Goal: Information Seeking & Learning: Learn about a topic

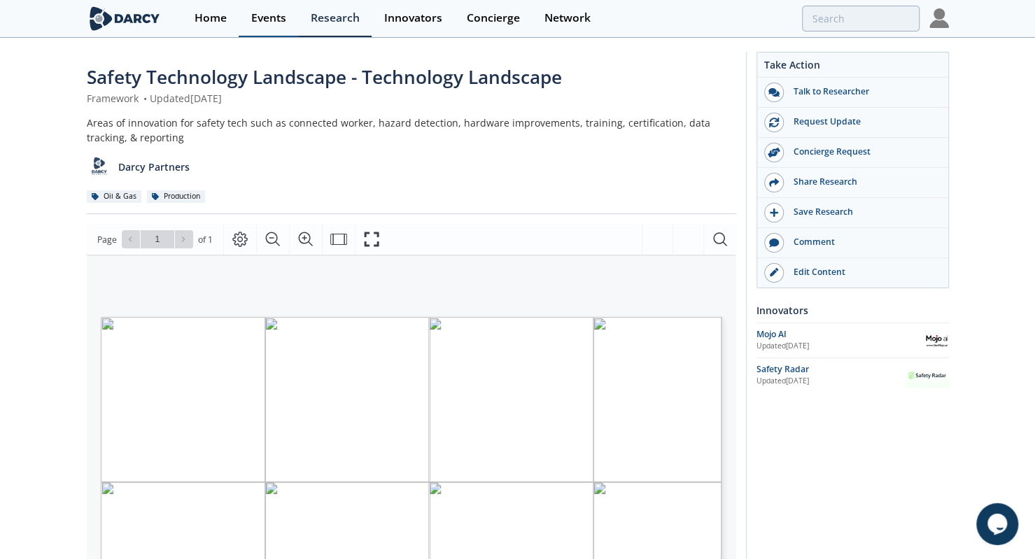
click at [267, 17] on div "Events" at bounding box center [268, 18] width 35 height 11
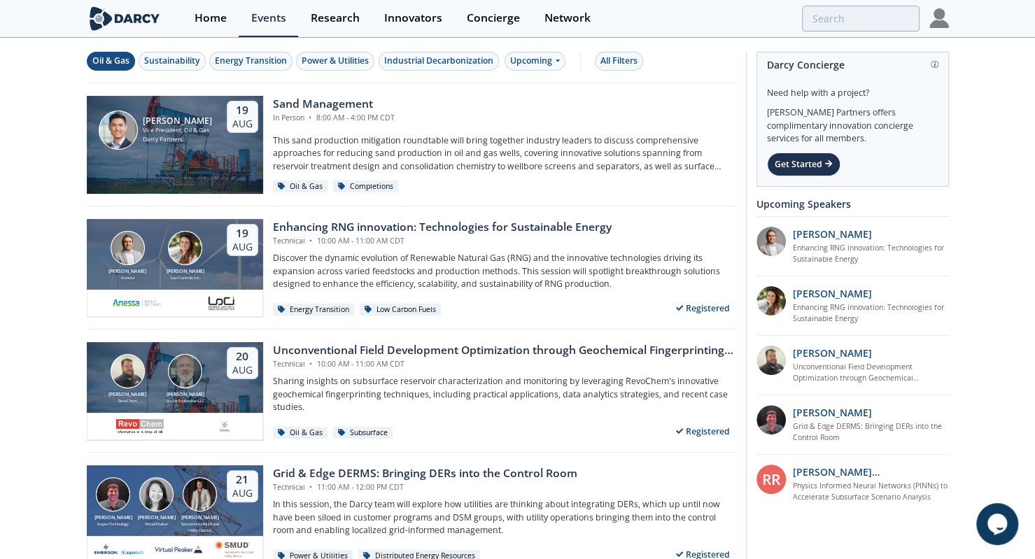
click at [116, 67] on button "Oil & Gas" at bounding box center [111, 61] width 48 height 19
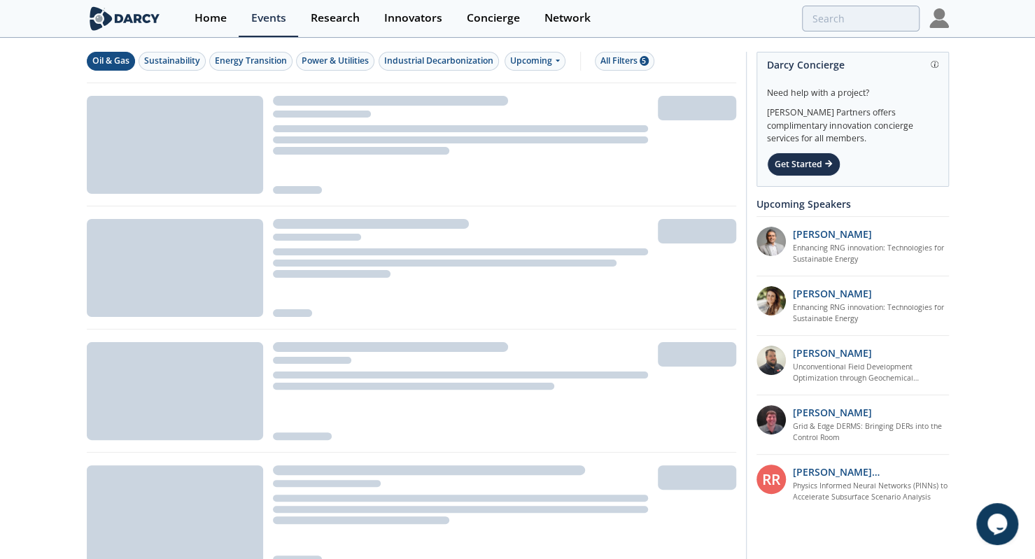
click at [250, 71] on div "Oil & Gas Sustainability Energy Transition Power & Utilities Industrial Decarbo…" at bounding box center [412, 61] width 650 height 44
click at [260, 62] on div "Energy Transition" at bounding box center [251, 61] width 72 height 13
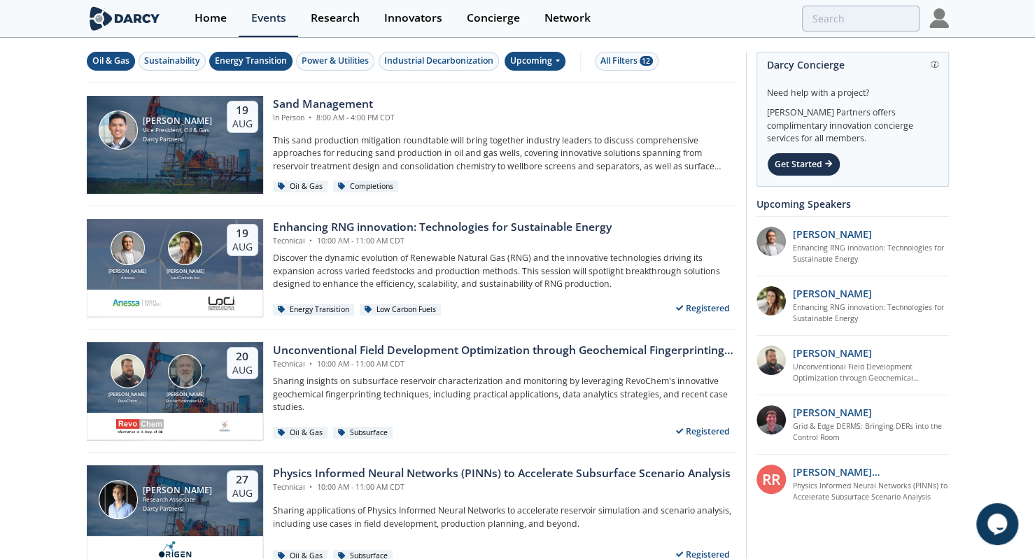
click at [533, 64] on div "Upcoming" at bounding box center [535, 61] width 61 height 19
click at [549, 105] on div "Past" at bounding box center [550, 106] width 87 height 22
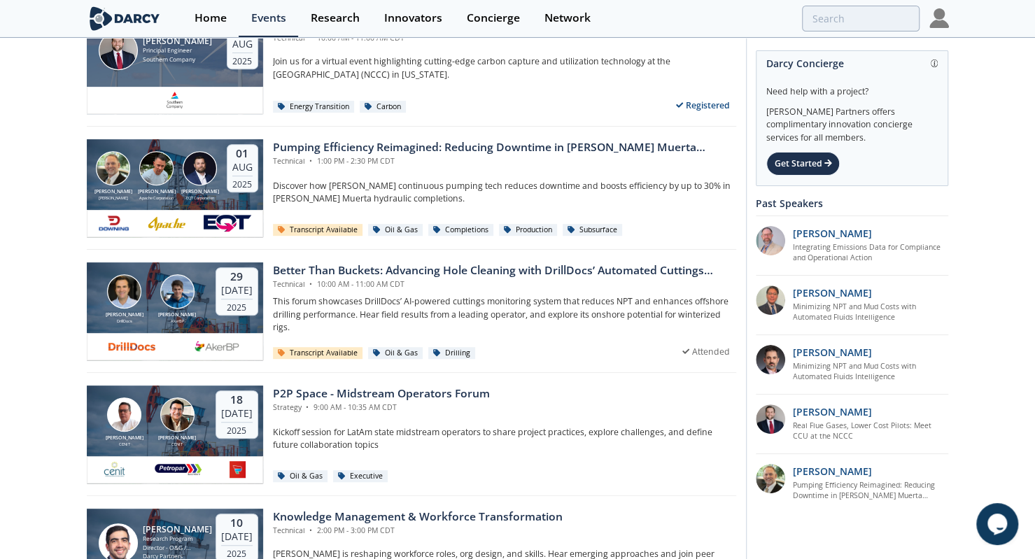
scroll to position [325, 0]
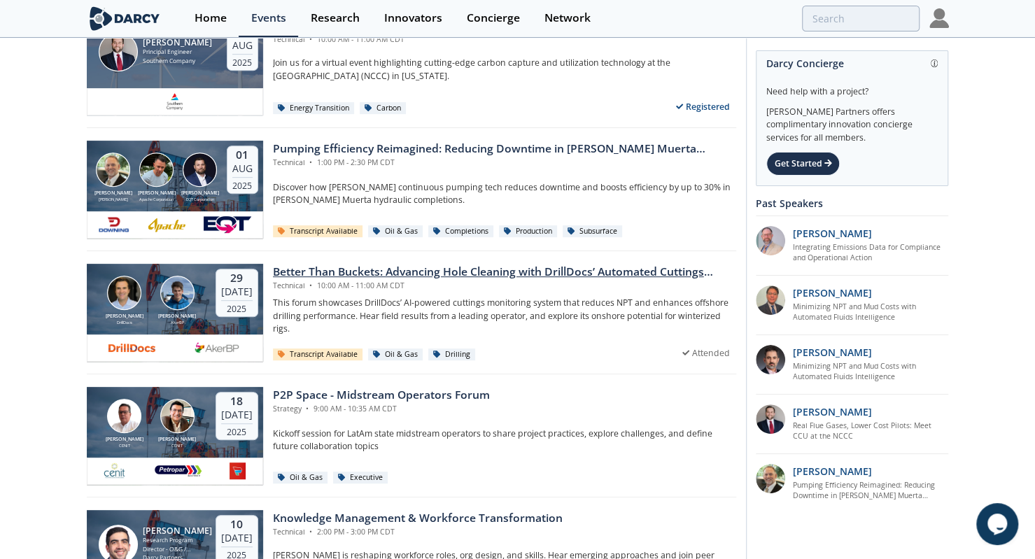
click at [349, 281] on div "Technical • 10:00 AM - 11:00 AM CDT" at bounding box center [504, 286] width 463 height 11
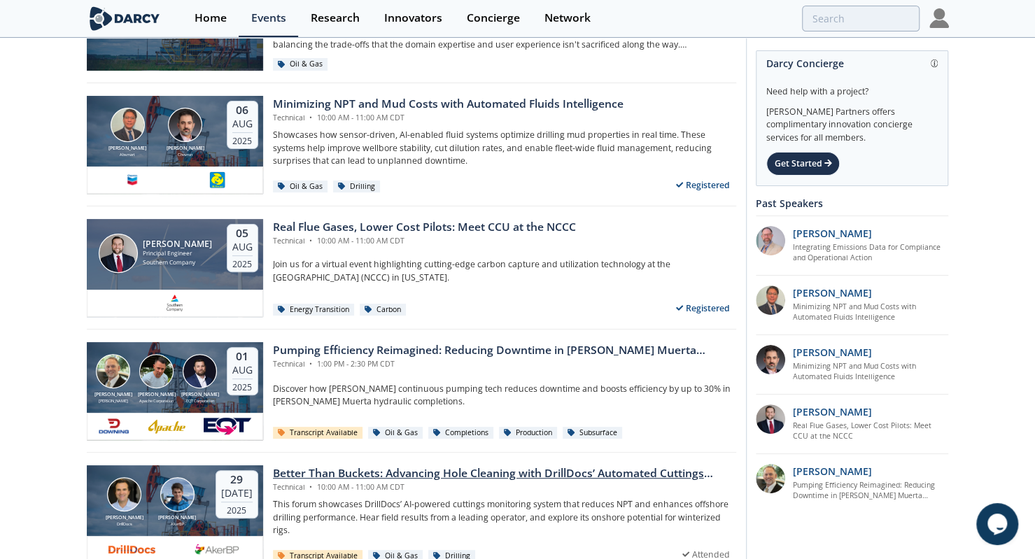
scroll to position [123, 0]
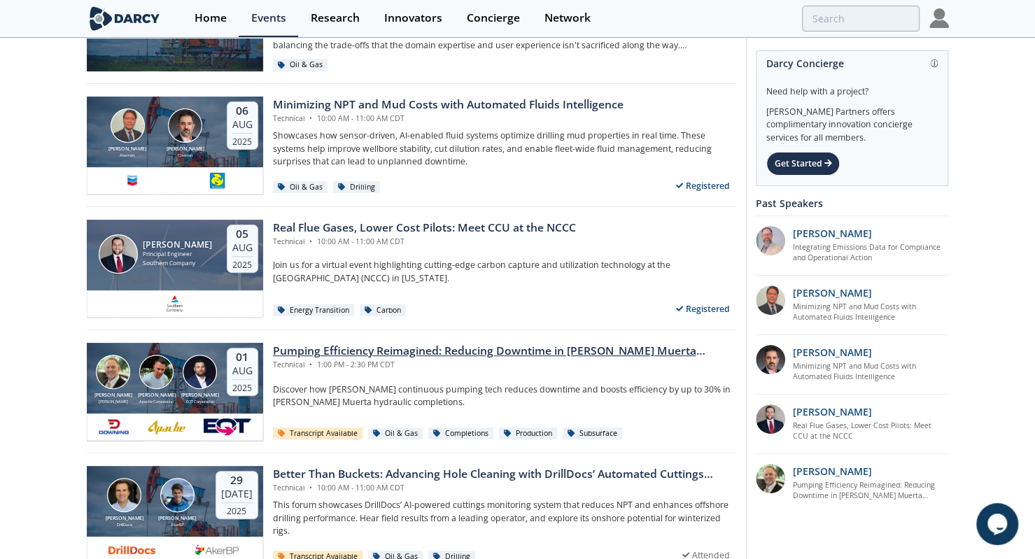
click at [375, 347] on div "Pumping Efficiency Reimagined: Reducing Downtime in Vaca Muerta Completions" at bounding box center [504, 351] width 463 height 17
click at [437, 239] on div "Technical • 10:00 AM - 11:00 AM CDT" at bounding box center [424, 242] width 303 height 11
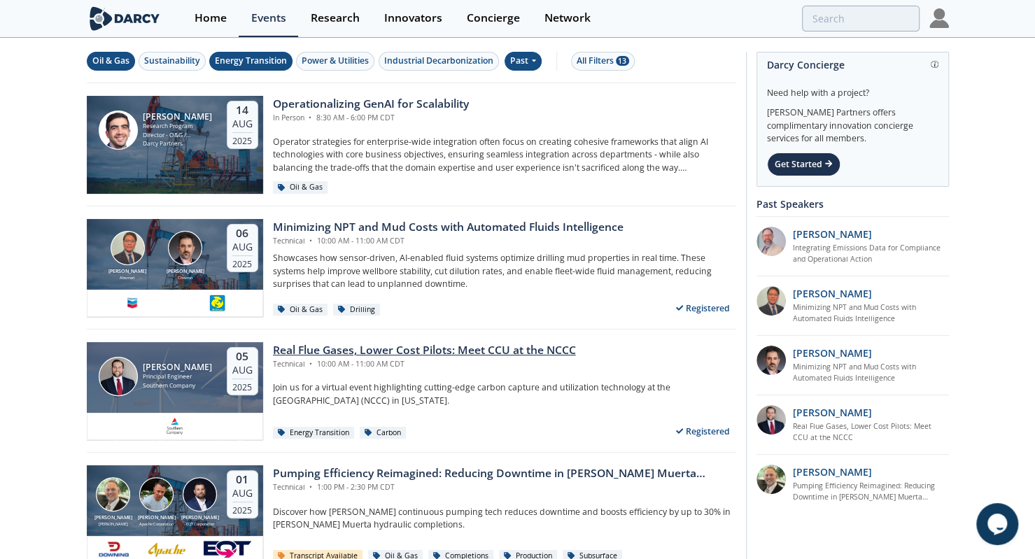
click at [437, 239] on div "Technical • 10:00 AM - 11:00 AM CDT" at bounding box center [448, 241] width 351 height 11
click at [522, 61] on div "Past" at bounding box center [523, 61] width 37 height 19
click at [539, 83] on div "Upcoming" at bounding box center [550, 85] width 87 height 22
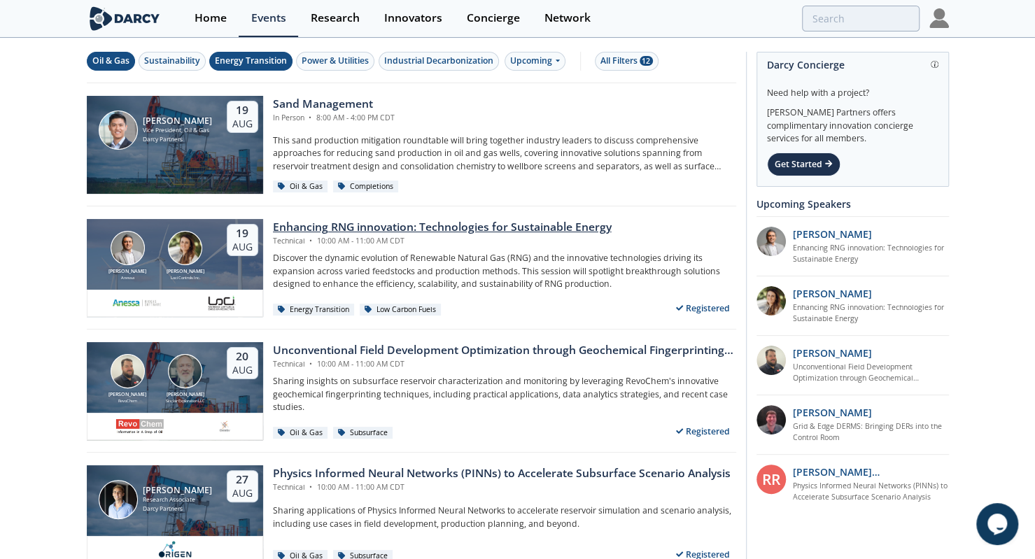
click at [343, 236] on div "Technical • 10:00 AM - 11:00 AM CDT" at bounding box center [442, 241] width 339 height 11
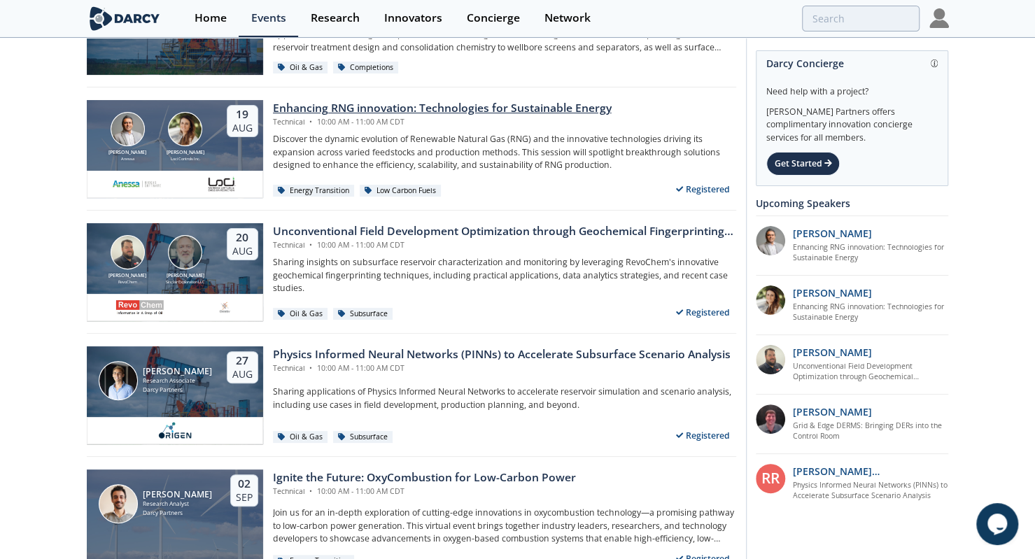
scroll to position [120, 0]
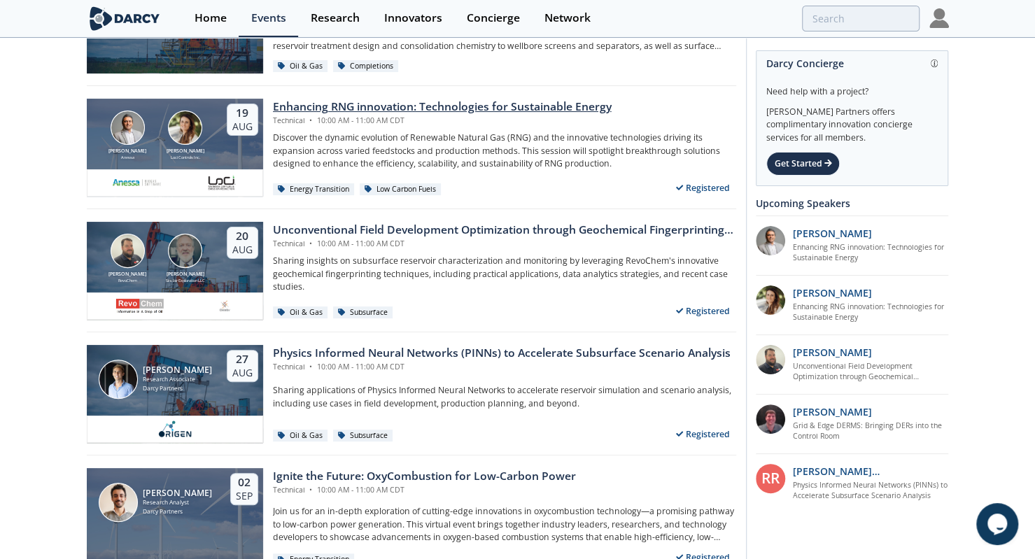
click at [343, 236] on div "Unconventional Field Development Optimization through Geochemical Fingerprintin…" at bounding box center [504, 230] width 463 height 17
click at [343, 345] on div "Physics Informed Neural Networks (PINNs) to Accelerate Subsurface Scenario Anal…" at bounding box center [502, 353] width 458 height 17
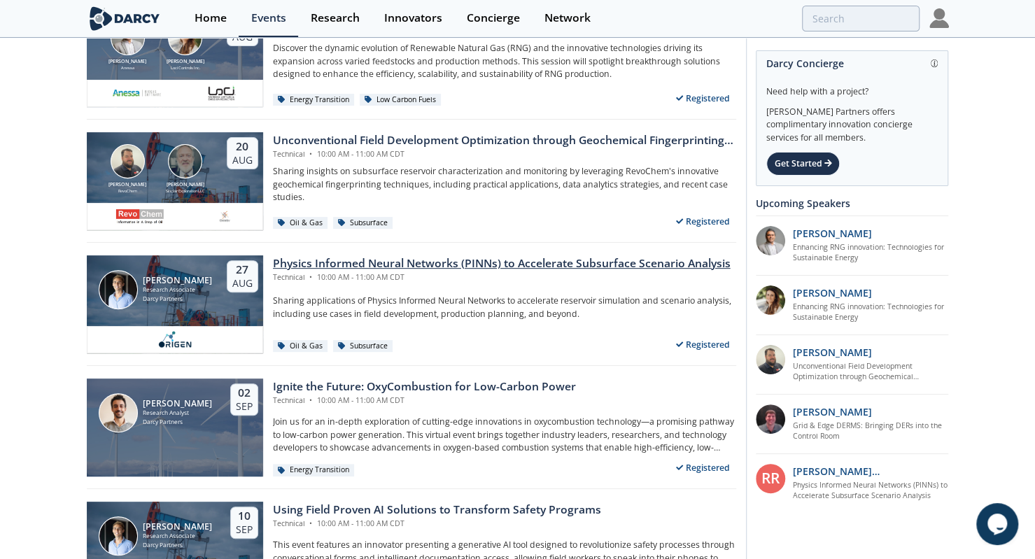
scroll to position [384, 0]
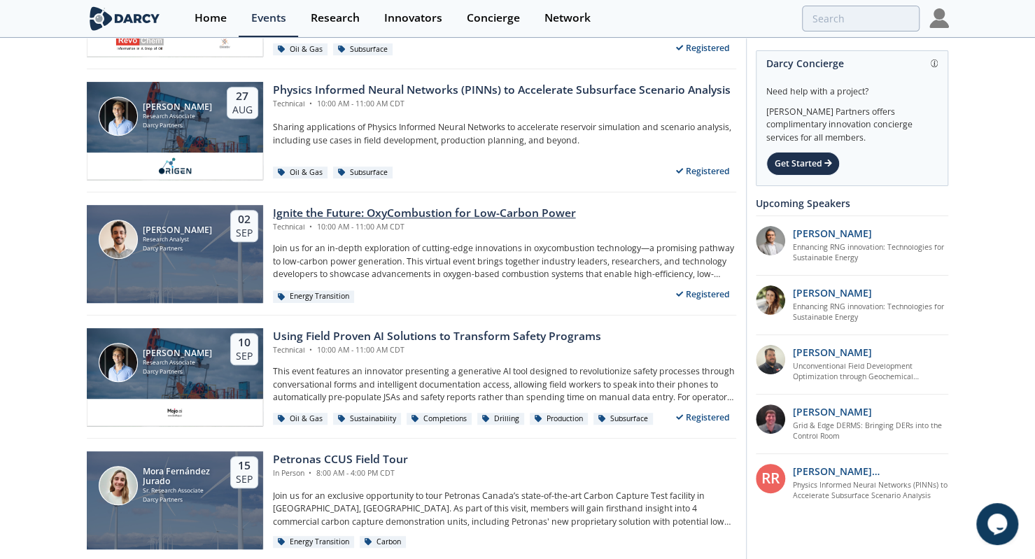
click at [447, 232] on div "Ignite the Future: OxyCombustion for Low-Carbon Power Technical • 10:00 AM - 11…" at bounding box center [499, 254] width 473 height 98
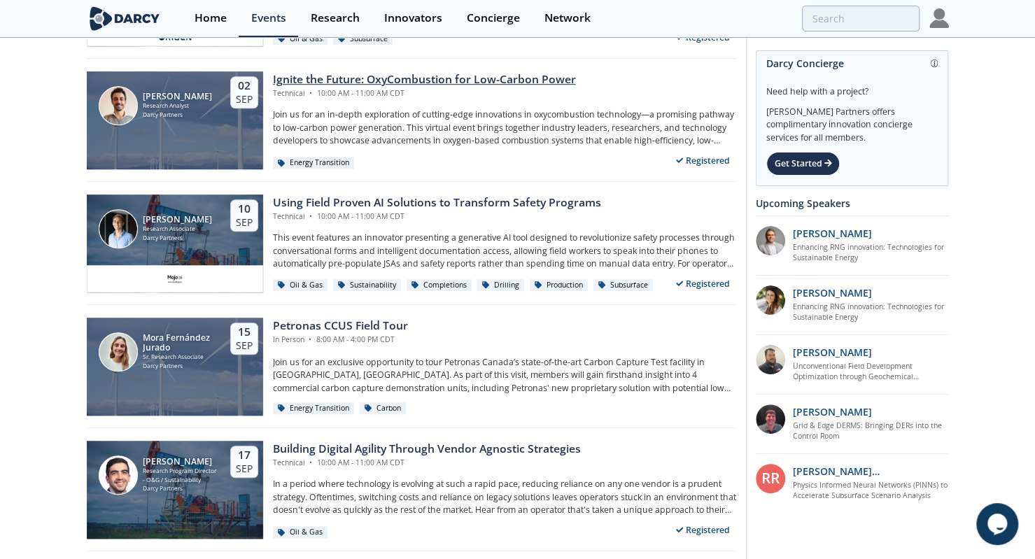
scroll to position [519, 0]
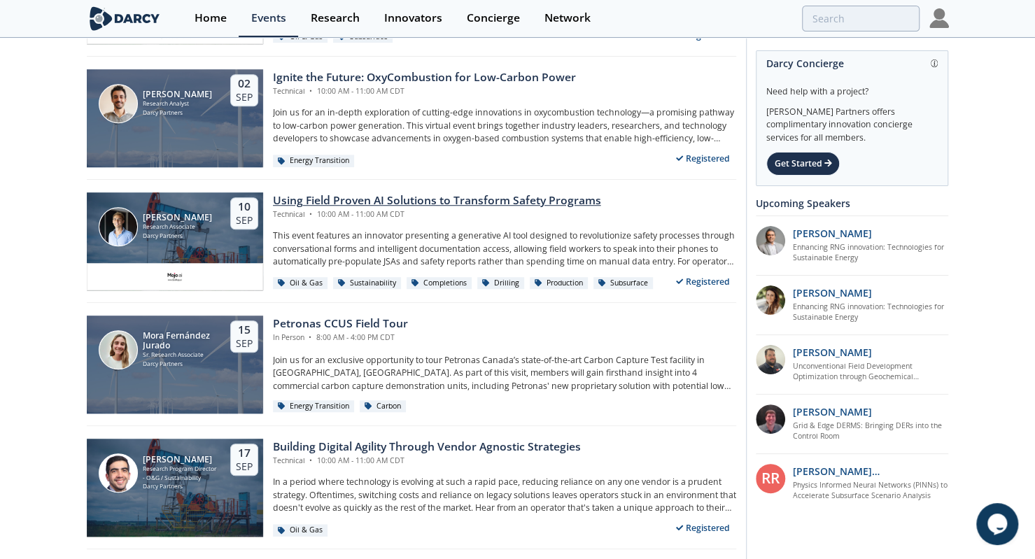
click at [475, 200] on div "Using Field Proven AI Solutions to Transform Safety Programs" at bounding box center [437, 201] width 328 height 17
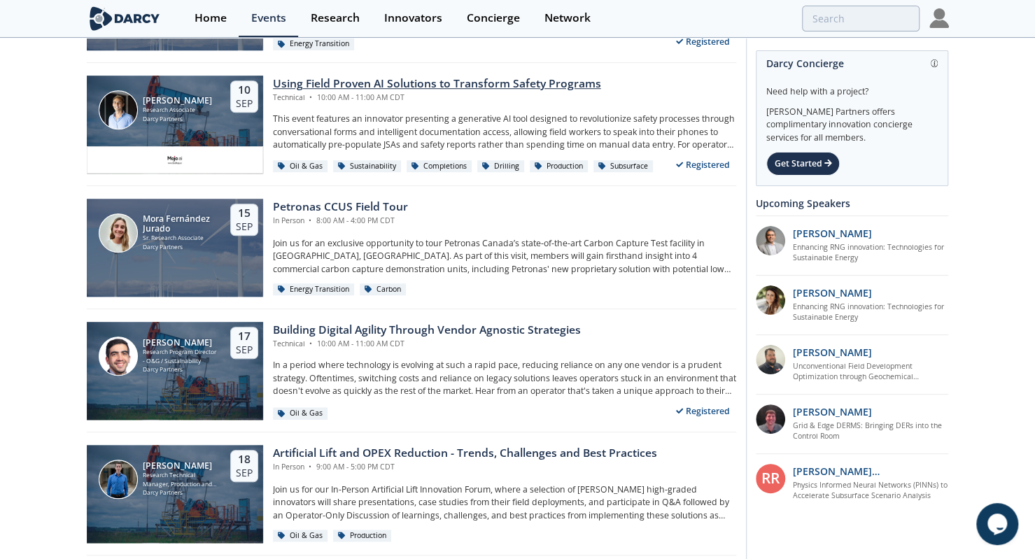
scroll to position [637, 0]
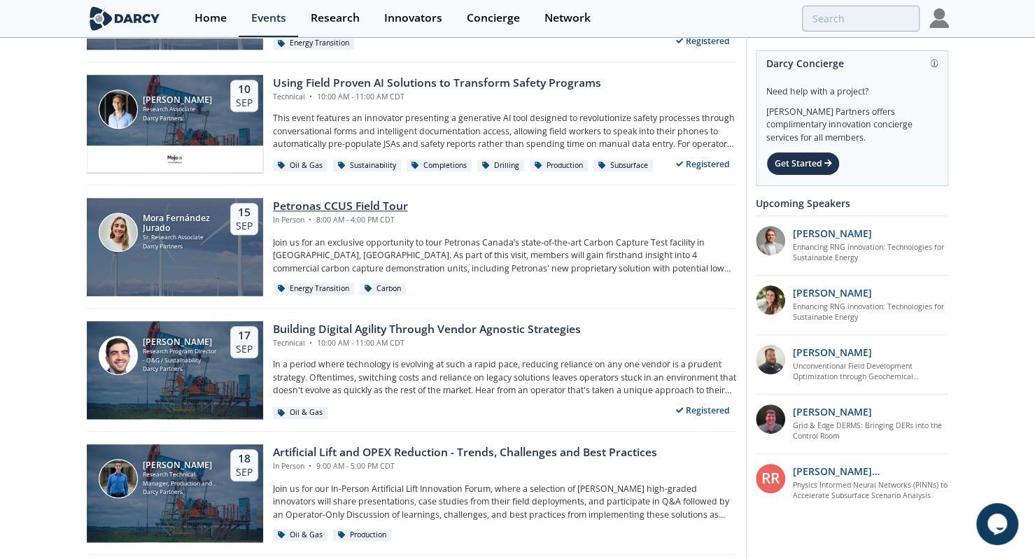
click at [398, 201] on div "Petronas CCUS Field Tour" at bounding box center [340, 206] width 135 height 17
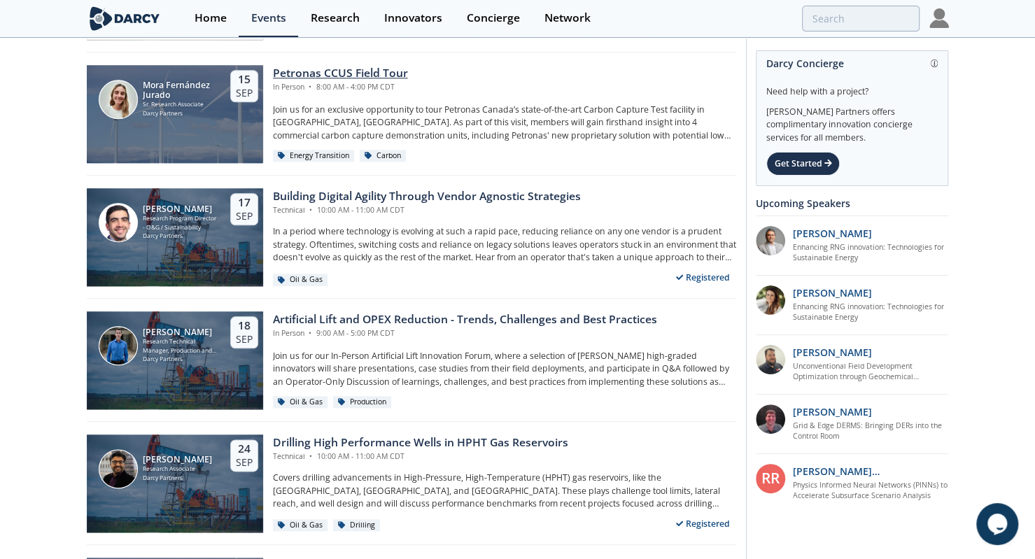
scroll to position [776, 0]
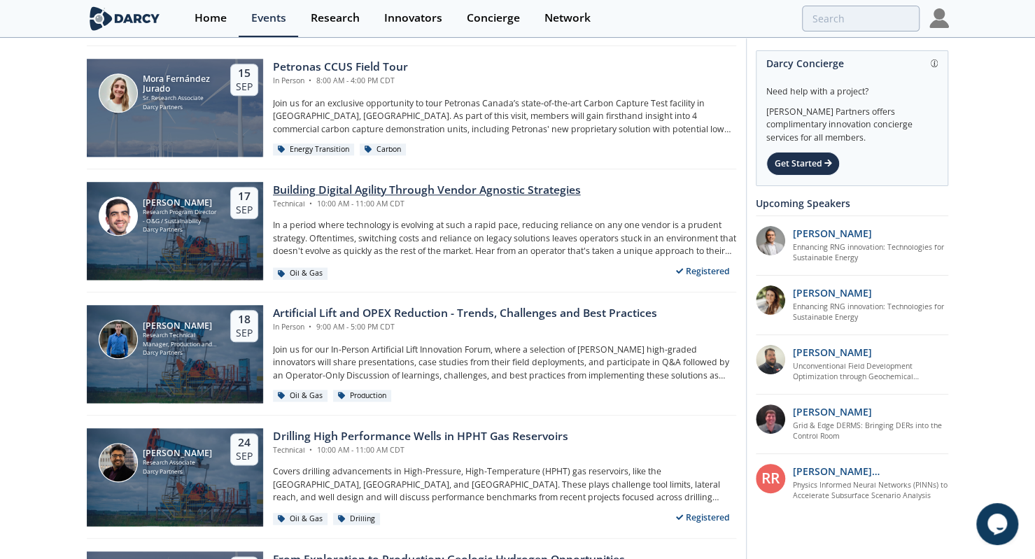
click at [378, 188] on div "Building Digital Agility Through Vendor Agnostic Strategies" at bounding box center [427, 190] width 308 height 17
click at [364, 190] on div "Building Digital Agility Through Vendor Agnostic Strategies" at bounding box center [427, 190] width 308 height 17
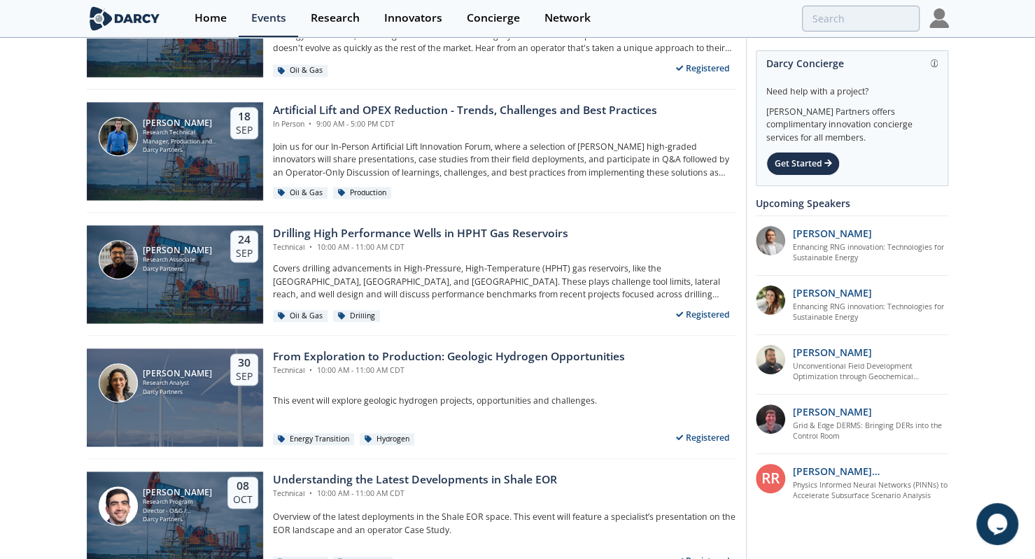
scroll to position [979, 0]
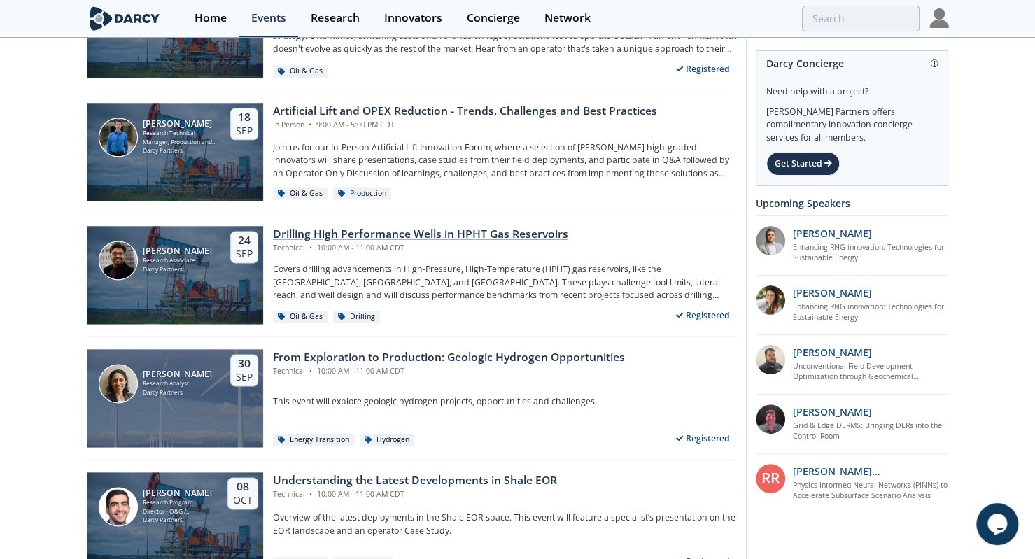
click at [483, 237] on div "Drilling High Performance Wells in HPHT Gas Reservoirs" at bounding box center [420, 234] width 295 height 17
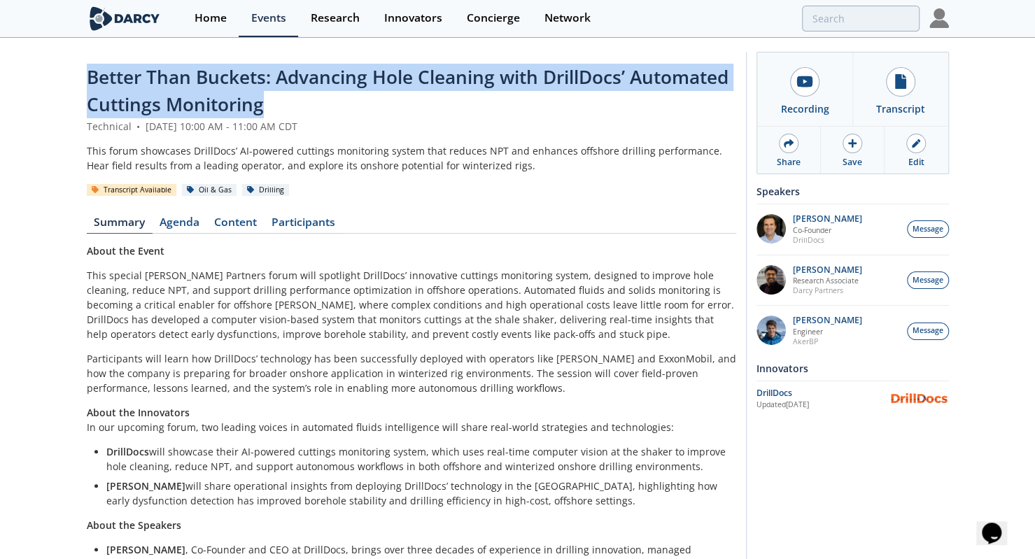
drag, startPoint x: 70, startPoint y: 69, endPoint x: 325, endPoint y: 100, distance: 256.7
click at [325, 100] on div "Better Than Buckets: Advancing Hole Cleaning with DrillDocs’ Automated Cuttings…" at bounding box center [517, 401] width 1035 height 724
copy span "Better Than Buckets: Advancing Hole Cleaning with DrillDocs’ Automated Cuttings…"
click at [228, 224] on link "Content" at bounding box center [235, 225] width 57 height 17
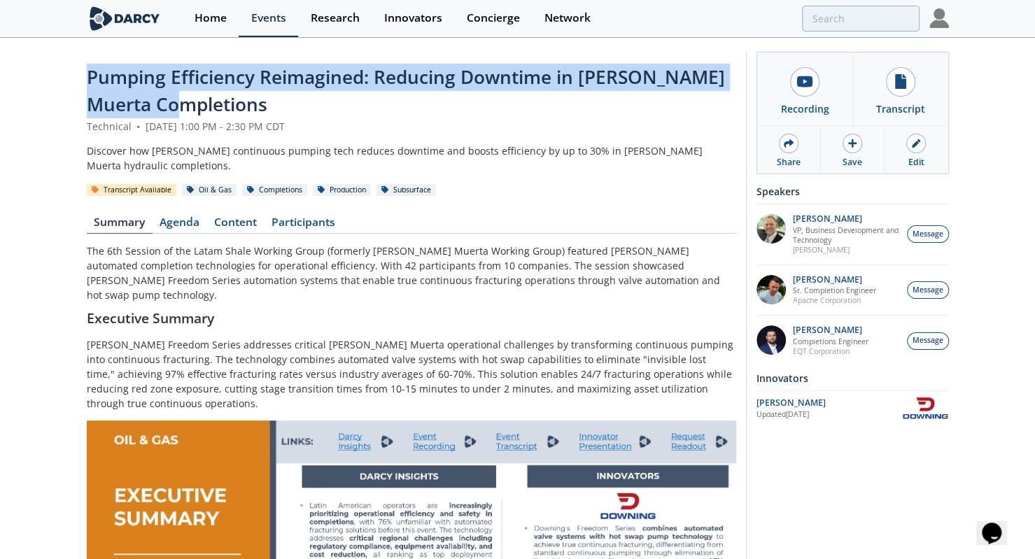
drag, startPoint x: 90, startPoint y: 75, endPoint x: 220, endPoint y: 102, distance: 132.9
click at [220, 102] on div "Pumping Efficiency Reimagined: Reducing Downtime in Vaca Muerta Completions" at bounding box center [412, 91] width 650 height 55
copy span "Pumping Efficiency Reimagined: Reducing Downtime in Vaca Muerta Completions"
click at [231, 221] on link "Content" at bounding box center [235, 225] width 57 height 17
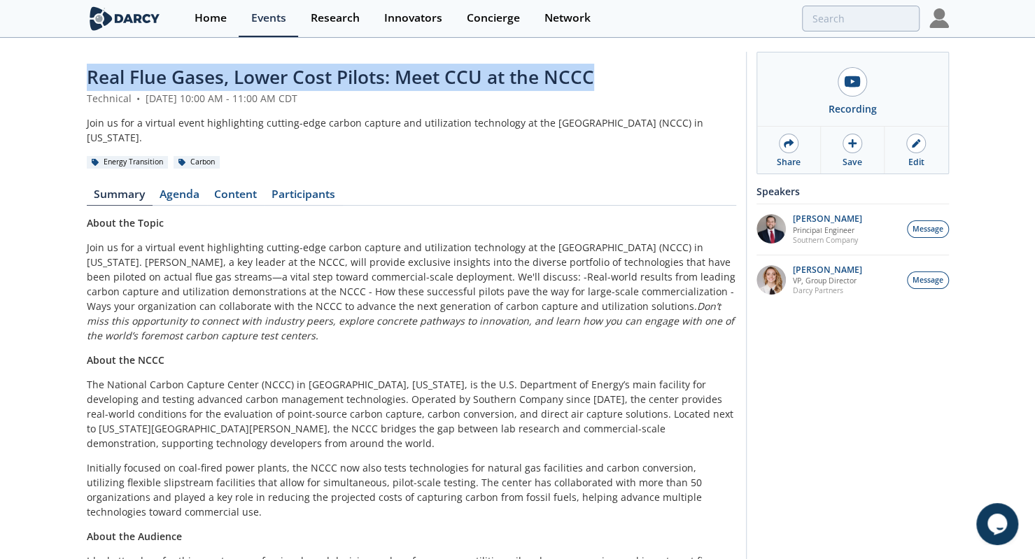
drag, startPoint x: 80, startPoint y: 69, endPoint x: 659, endPoint y: 65, distance: 578.9
click at [659, 65] on div "Real Flue Gases, Lower Cost Pilots: Meet CCU at the NCCC Technical • August 5, …" at bounding box center [517, 350] width 1035 height 622
copy span "Real Flue Gases, Lower Cost Pilots: Meet CCU at the NCCC"
click at [242, 191] on link "Content" at bounding box center [235, 197] width 57 height 17
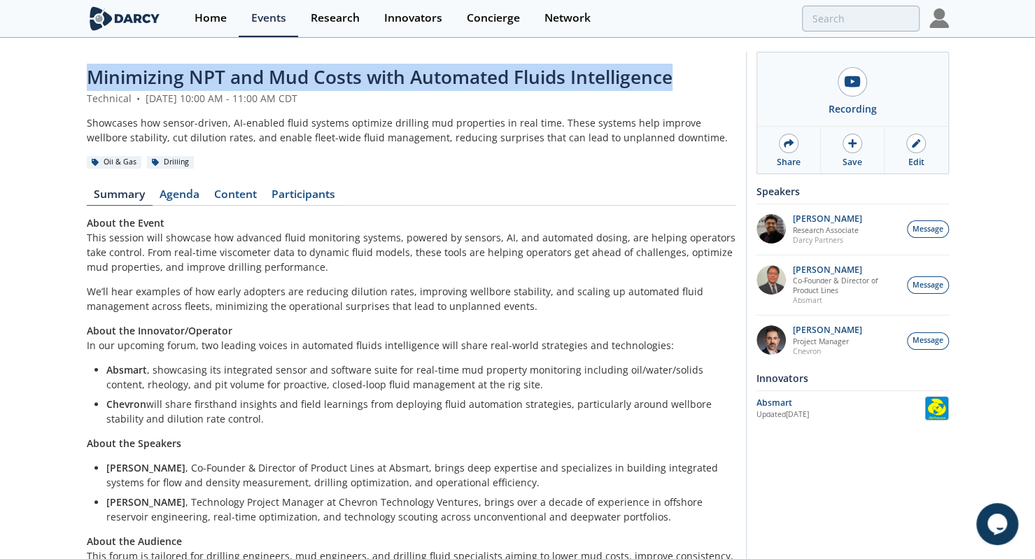
drag, startPoint x: 59, startPoint y: 78, endPoint x: 690, endPoint y: 57, distance: 631.8
click at [690, 57] on div "Minimizing NPT and Mud Costs with Automated Fluids Intelligence Technical • [DA…" at bounding box center [517, 325] width 1035 height 573
copy span "Minimizing NPT and Mud Costs with Automated Fluids Intelligence"
click at [244, 193] on link "Content" at bounding box center [235, 197] width 57 height 17
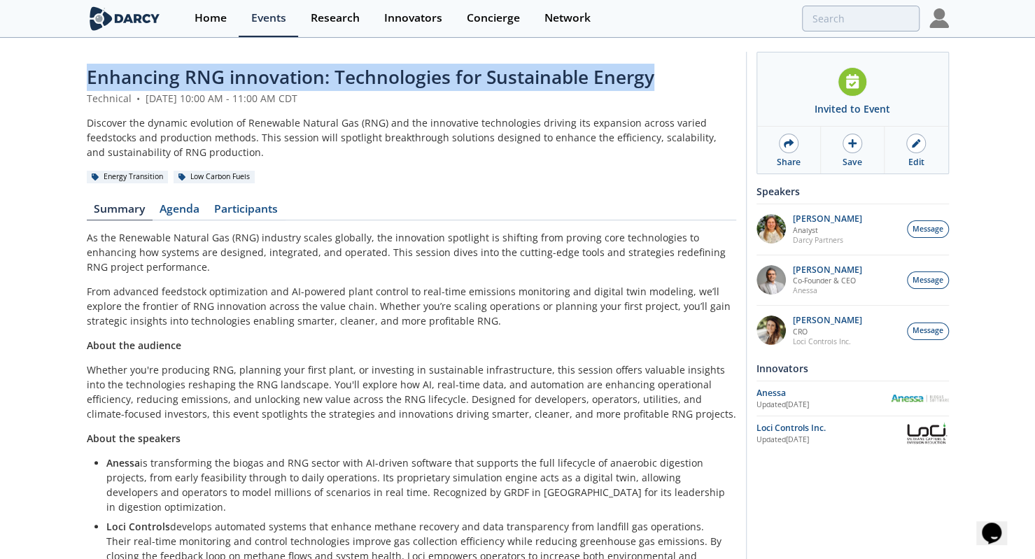
drag, startPoint x: 74, startPoint y: 81, endPoint x: 728, endPoint y: 77, distance: 653.8
click at [728, 77] on div "Enhancing RNG innovation: Technologies for Sustainable Energy Technical • Augus…" at bounding box center [517, 325] width 1035 height 573
copy span "Enhancing RNG innovation: Technologies for Sustainable Energy"
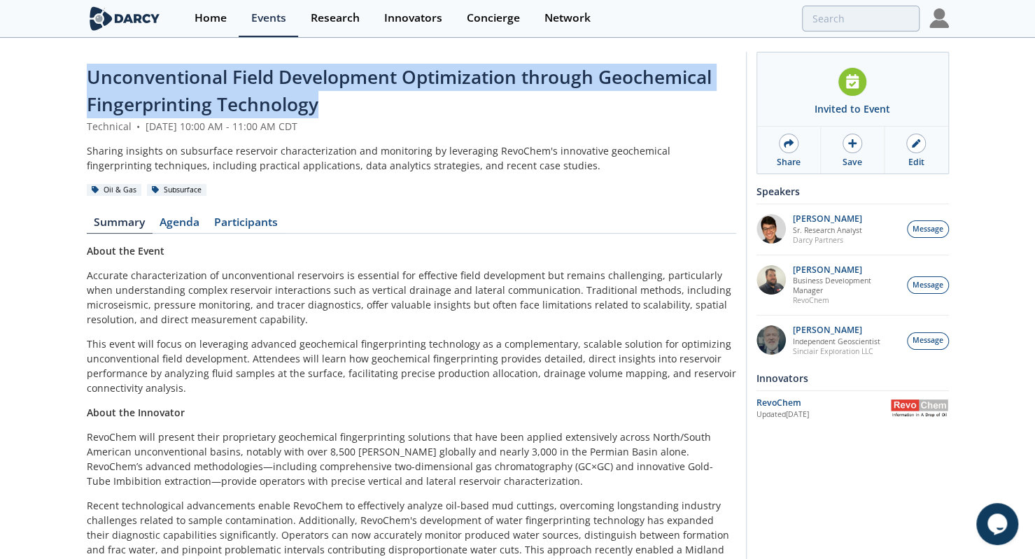
drag, startPoint x: 73, startPoint y: 79, endPoint x: 393, endPoint y: 108, distance: 321.9
click at [393, 108] on div "Unconventional Field Development Optimization through Geochemical Fingerprintin…" at bounding box center [517, 357] width 1035 height 636
copy span "Unconventional Field Development Optimization through Geochemical Fingerprintin…"
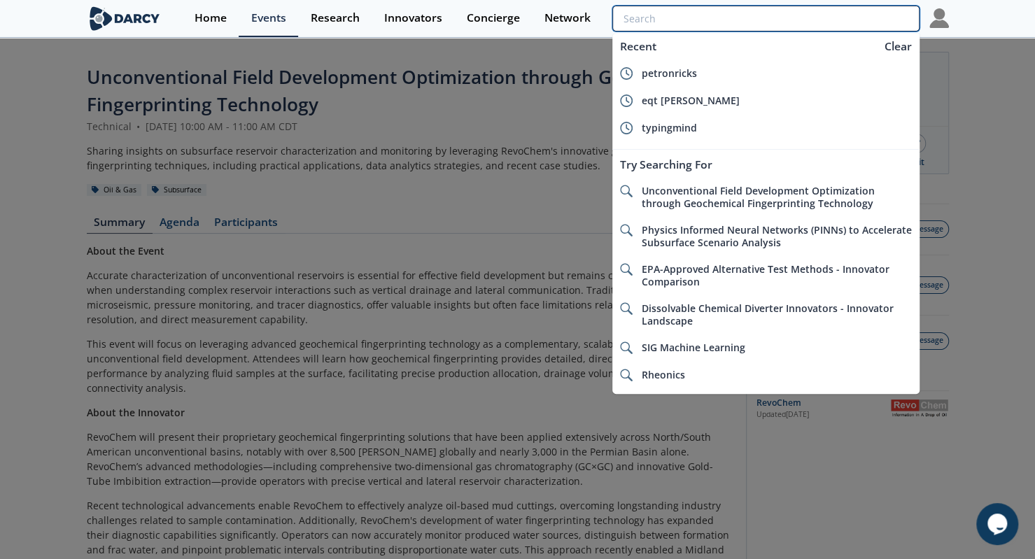
click at [828, 23] on input "search" at bounding box center [766, 19] width 307 height 26
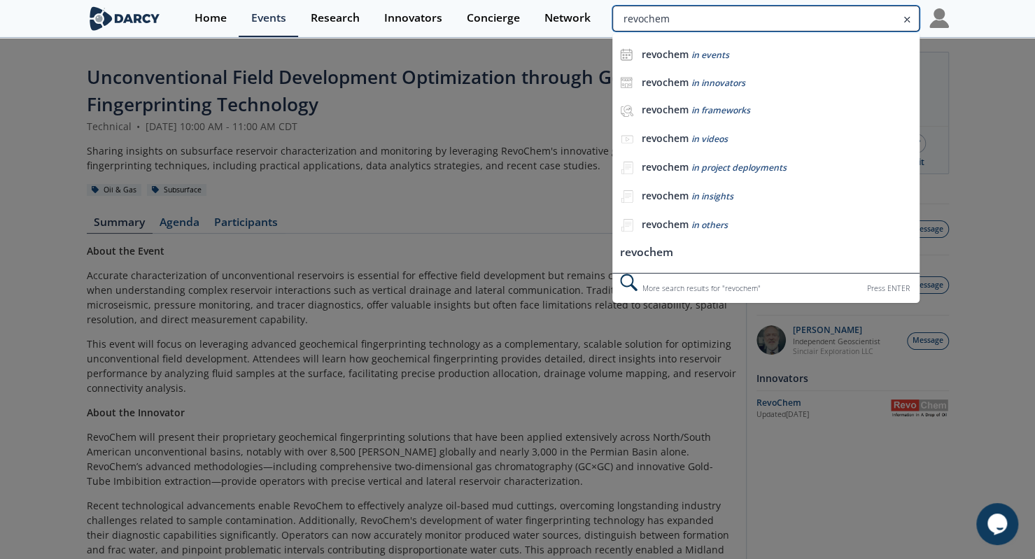
type input "revochem"
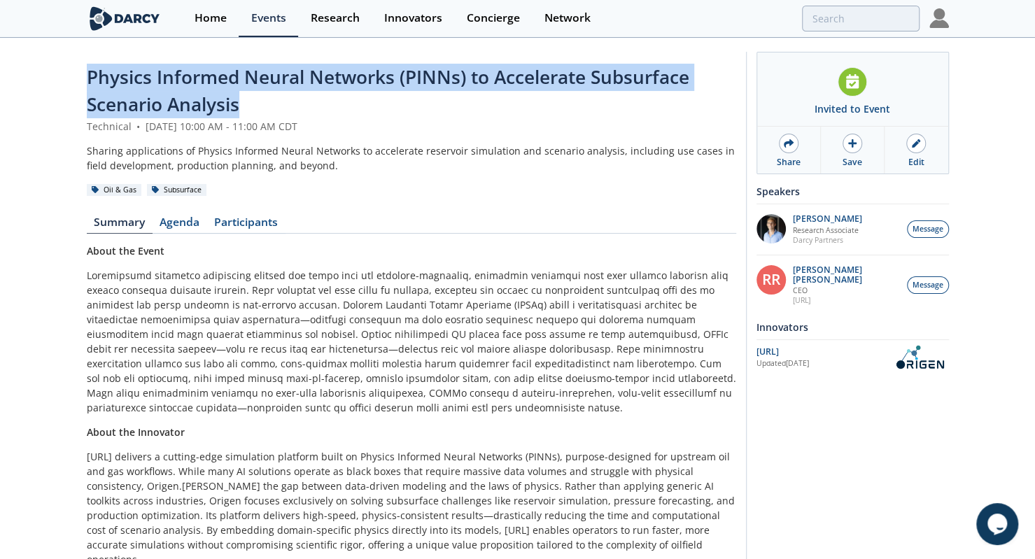
drag, startPoint x: 74, startPoint y: 74, endPoint x: 287, endPoint y: 99, distance: 214.3
click at [287, 99] on div "Physics Informed Neural Networks (PINNs) to Accelerate Subsurface Scenario Anal…" at bounding box center [517, 359] width 1035 height 641
copy span "Physics Informed Neural Networks (PINNs) to Accelerate Subsurface Scenario Anal…"
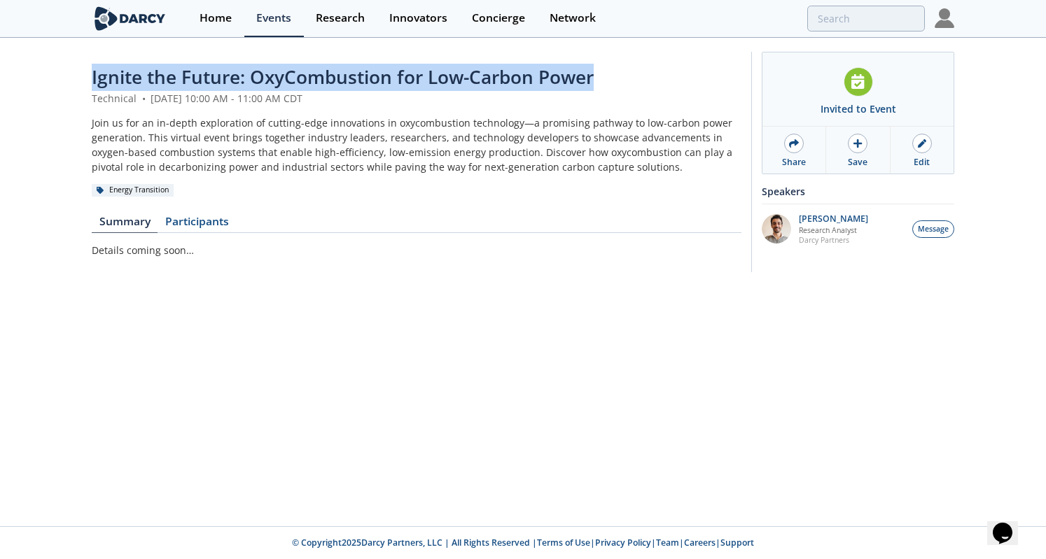
drag, startPoint x: 67, startPoint y: 74, endPoint x: 629, endPoint y: 55, distance: 563.1
click at [629, 55] on div "Ignite the Future: OxyCombustion for Low-Carbon Power Technical • [DATE] 10:00 …" at bounding box center [523, 165] width 1046 height 253
copy span "Ignite the Future: OxyCombustion for Low-Carbon Power"
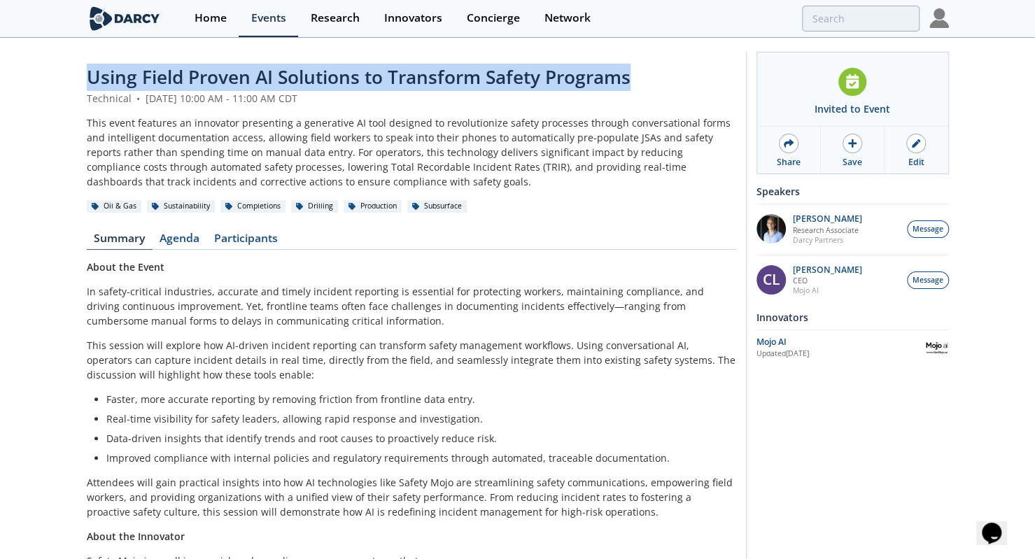
drag, startPoint x: 68, startPoint y: 77, endPoint x: 712, endPoint y: 47, distance: 644.7
click at [712, 47] on div "Using Field Proven AI Solutions to Transform Safety Programs Technical • Septem…" at bounding box center [517, 394] width 1035 height 711
copy span "Using Field Proven AI Solutions to Transform Safety Programs"
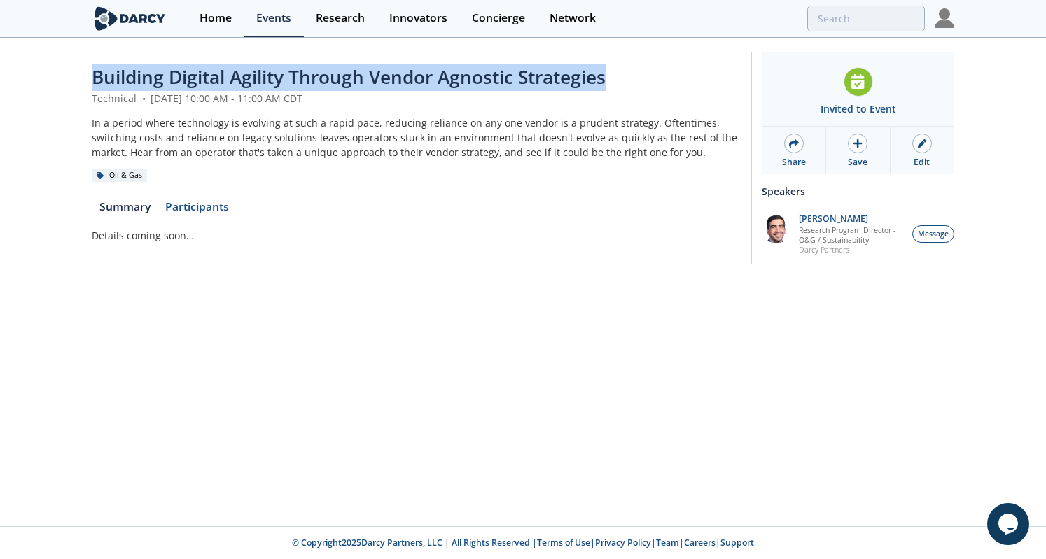
drag, startPoint x: 81, startPoint y: 79, endPoint x: 623, endPoint y: 83, distance: 541.8
click at [623, 83] on div "Building Digital Agility Through Vendor Agnostic Strategies Technical • Septemb…" at bounding box center [523, 161] width 1046 height 245
copy span "Building Digital Agility Through Vendor Agnostic Strategies"
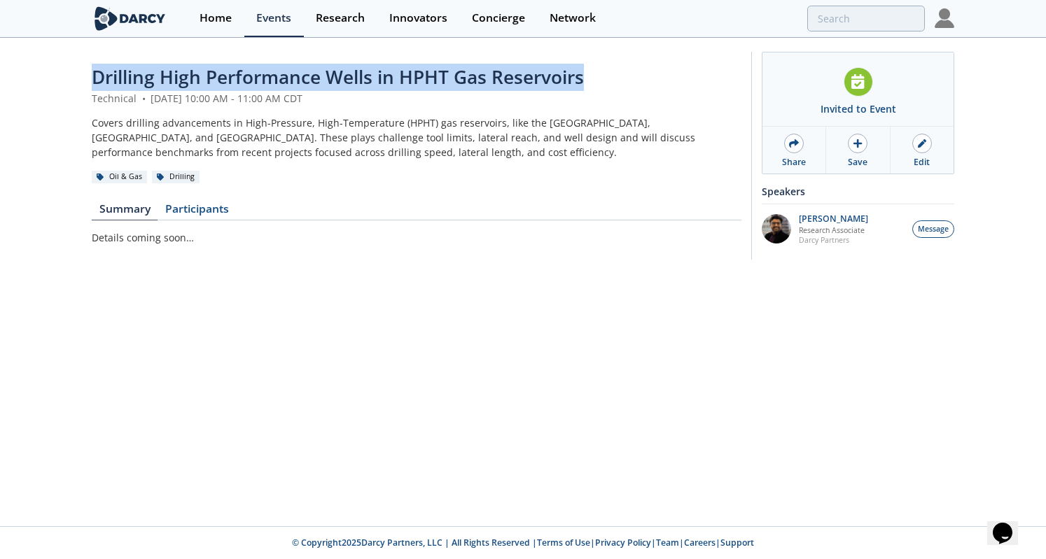
drag, startPoint x: 63, startPoint y: 65, endPoint x: 616, endPoint y: 59, distance: 553.1
click at [616, 59] on div "Drilling High Performance [PERSON_NAME] in HPHT Gas Reservoirs Technical • [DAT…" at bounding box center [523, 159] width 1046 height 240
copy span "Drilling High Performance Wells in HPHT Gas Reservoirs"
